Goal: Find specific page/section: Find specific page/section

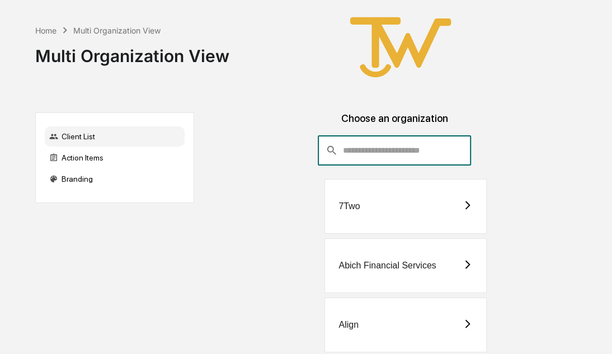
click at [358, 158] on input "consultant-dashboard__filter-organizations-search-bar" at bounding box center [406, 150] width 129 height 30
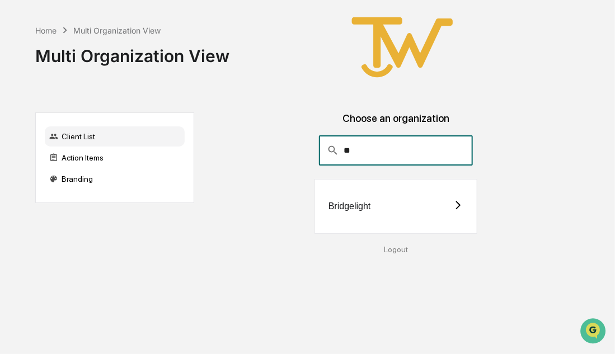
type input "*"
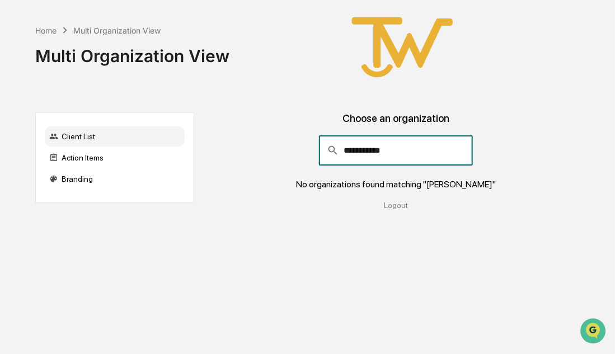
type input "**********"
click at [41, 32] on div "Home" at bounding box center [45, 31] width 21 height 10
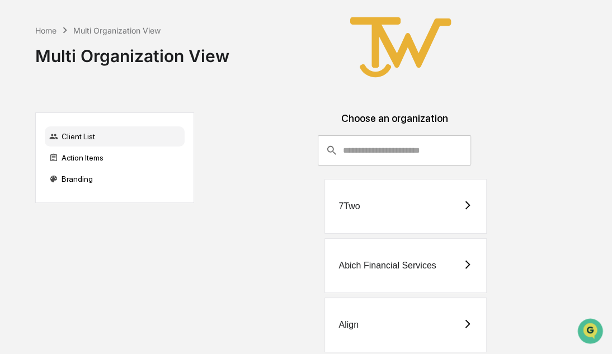
click at [388, 155] on input "consultant-dashboard__filter-organizations-search-bar" at bounding box center [406, 150] width 129 height 30
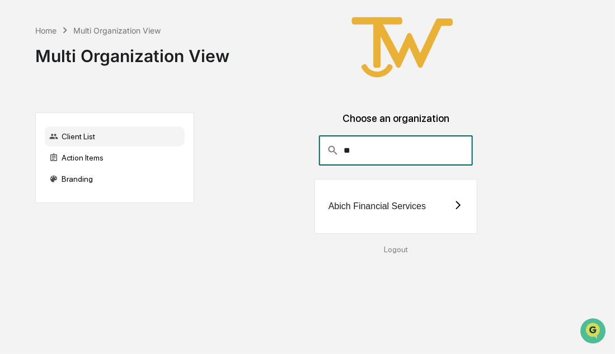
type input "*"
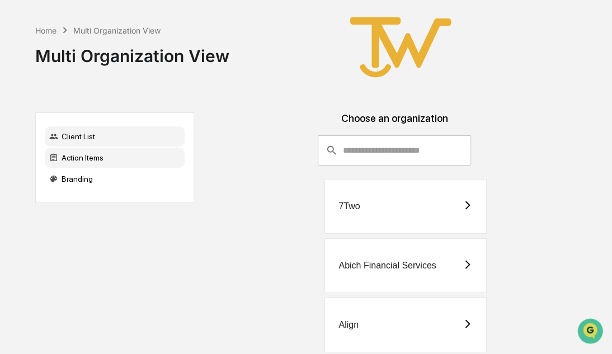
click at [121, 161] on div "Action Items" at bounding box center [115, 158] width 140 height 20
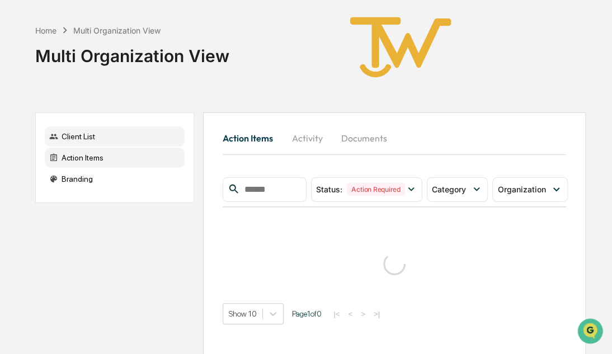
click at [87, 136] on div "Client List" at bounding box center [115, 136] width 140 height 20
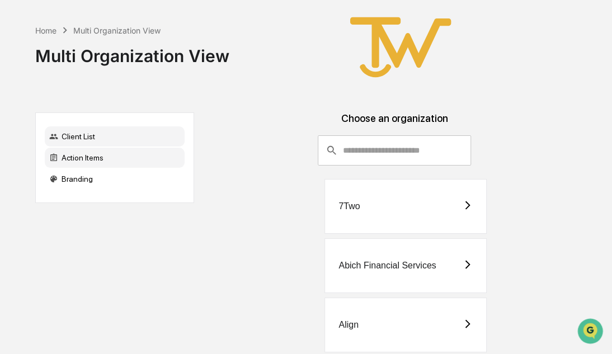
click at [81, 158] on div "Action Items" at bounding box center [115, 158] width 140 height 20
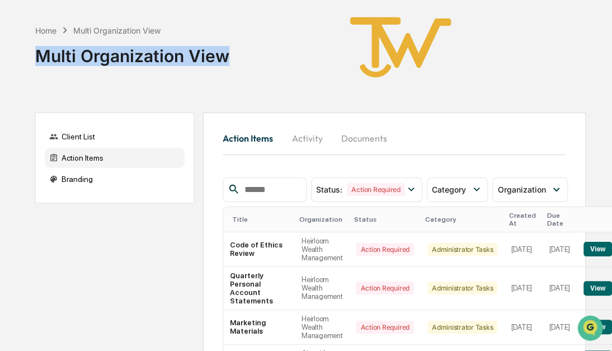
drag, startPoint x: 34, startPoint y: 55, endPoint x: 228, endPoint y: 67, distance: 193.9
click at [228, 67] on div "Home Multi Organization View Multi Organization View Client List Action Items B…" at bounding box center [310, 352] width 584 height 704
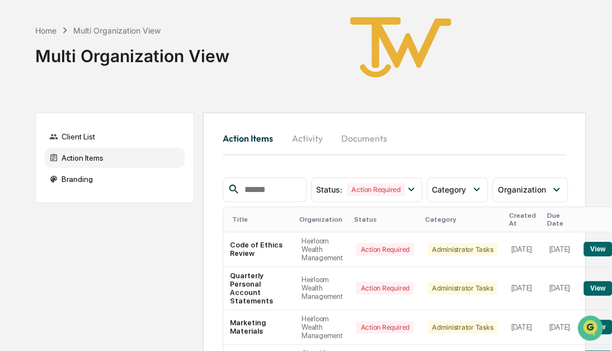
click at [48, 32] on div "Home" at bounding box center [45, 31] width 21 height 10
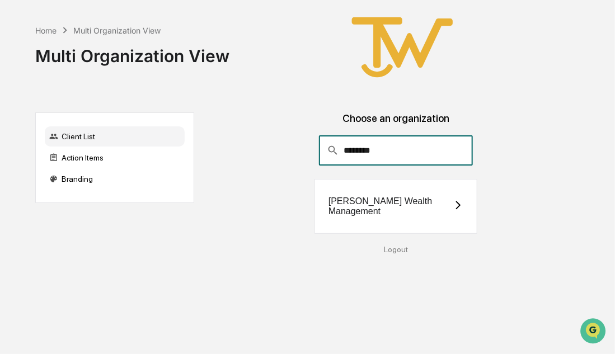
type input "********"
click at [406, 201] on div "[PERSON_NAME] Wealth Management" at bounding box center [395, 206] width 163 height 55
